Goal: Navigation & Orientation: Find specific page/section

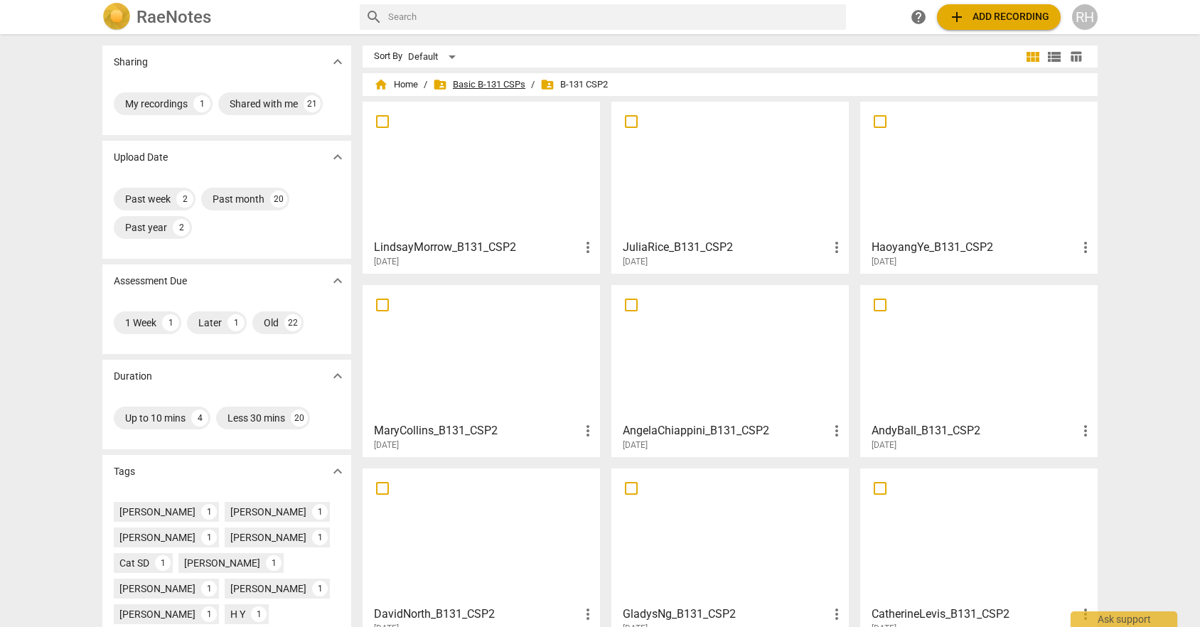
click at [490, 87] on span "folder_shared Basic B-131 CSPs" at bounding box center [479, 84] width 92 height 14
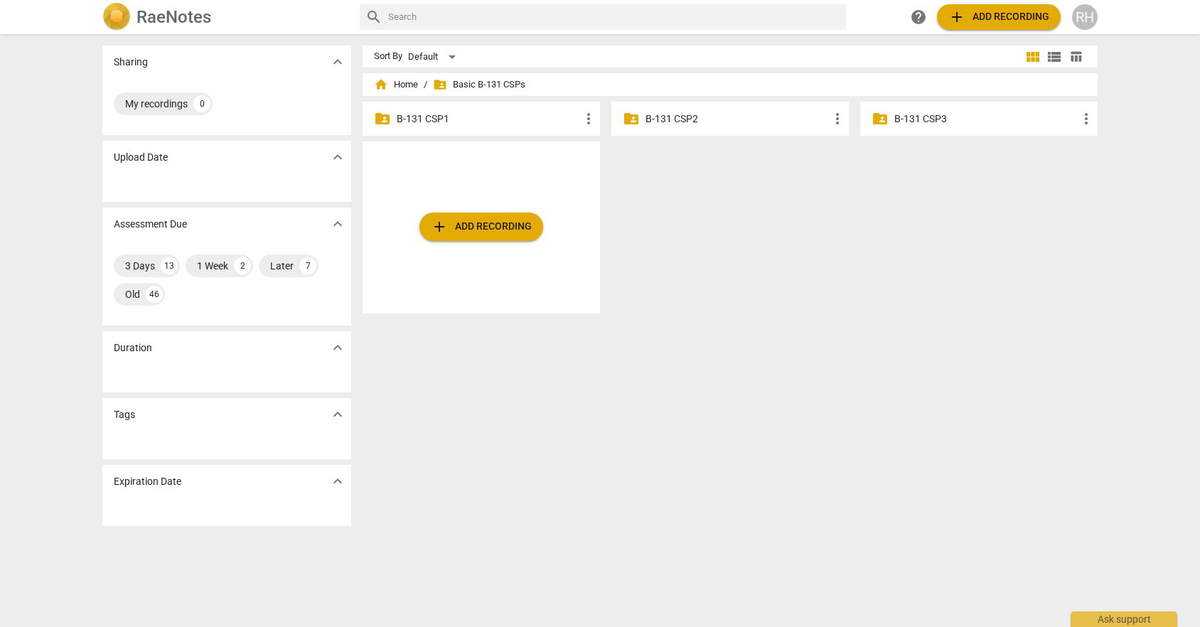
click at [990, 114] on p "B-131 CSP3" at bounding box center [985, 119] width 183 height 15
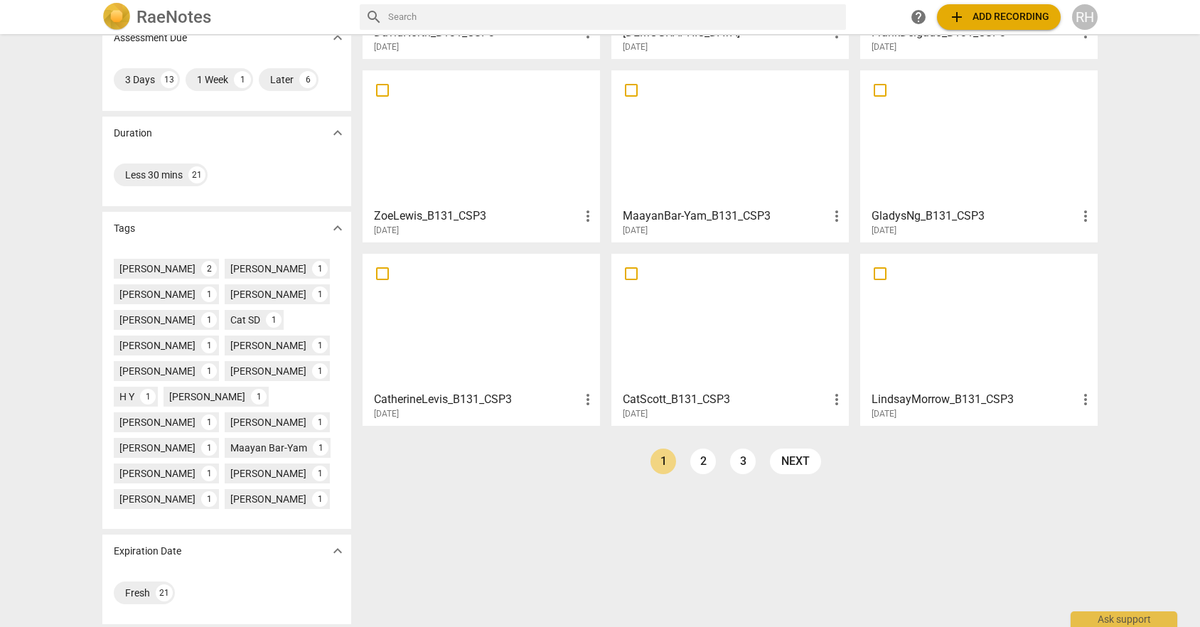
scroll to position [218, 0]
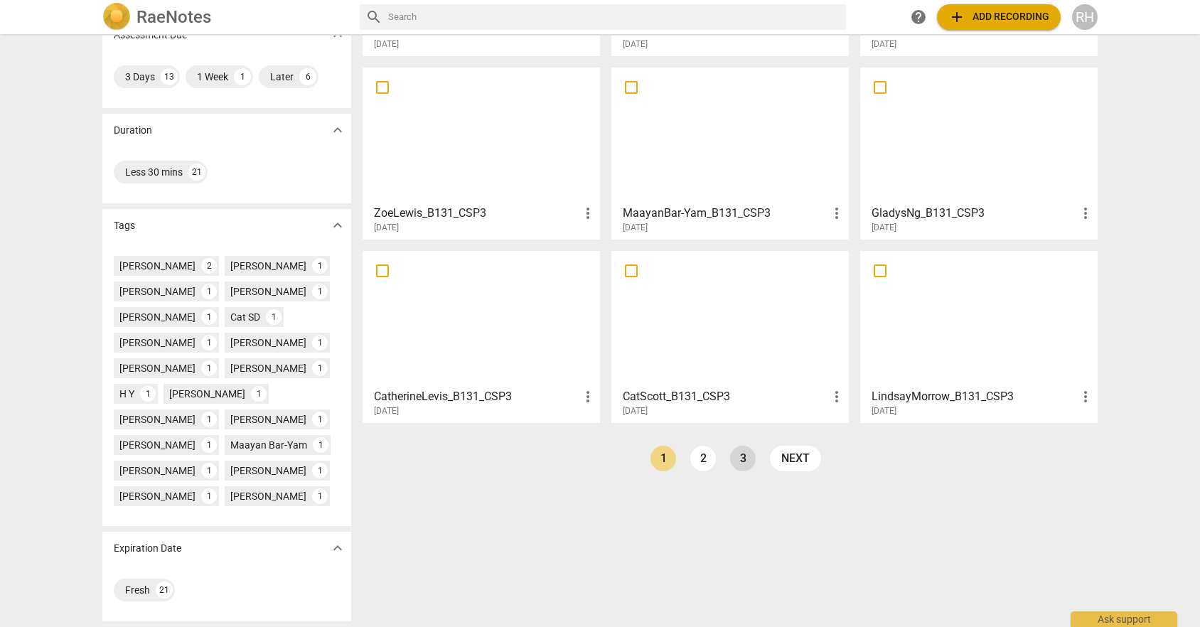
click at [739, 462] on link "3" at bounding box center [743, 459] width 26 height 26
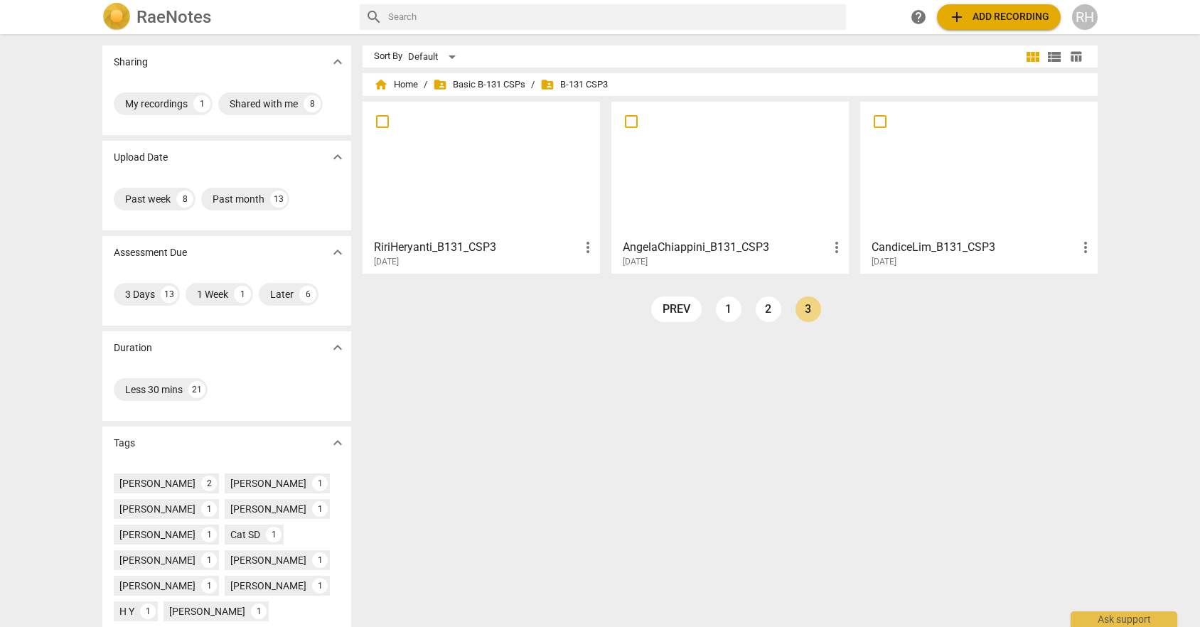
click at [493, 196] on div at bounding box center [481, 170] width 227 height 126
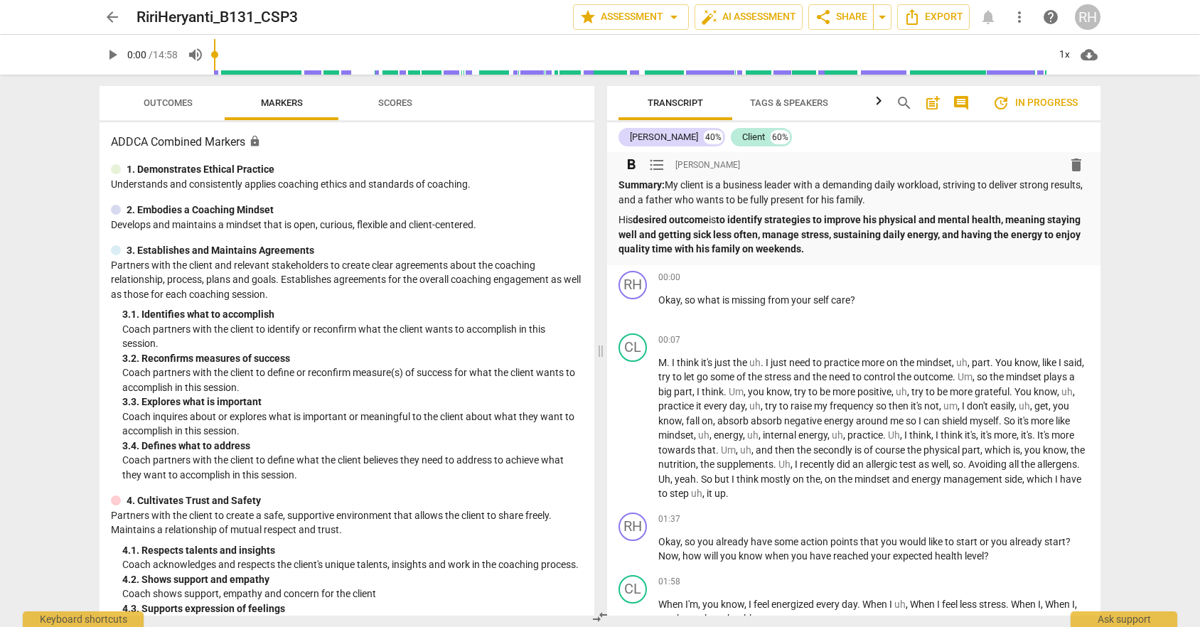
scroll to position [9, 0]
click at [368, 99] on span "Scores" at bounding box center [395, 103] width 68 height 19
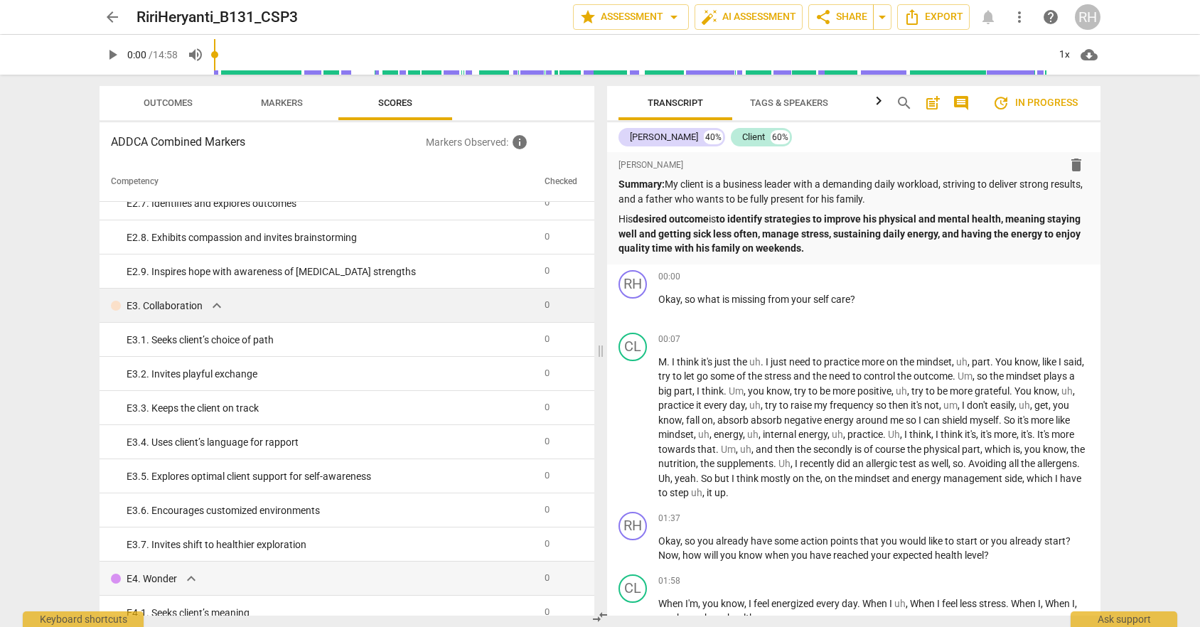
scroll to position [2180, 0]
